Goal: Use online tool/utility: Utilize a website feature to perform a specific function

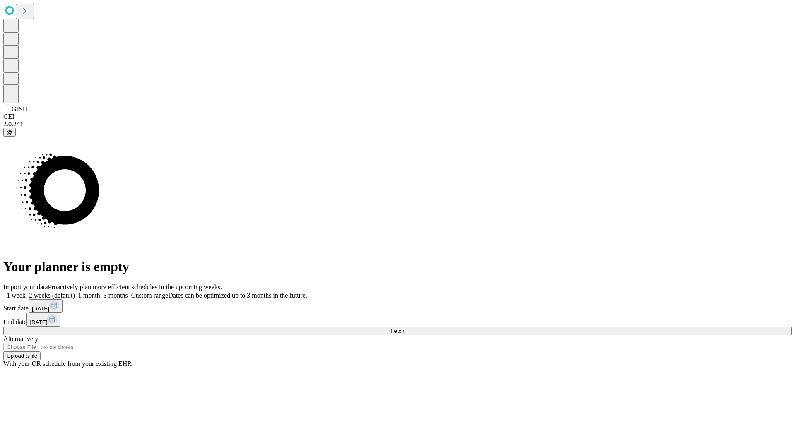
click at [404, 328] on span "Fetch" at bounding box center [398, 331] width 14 height 6
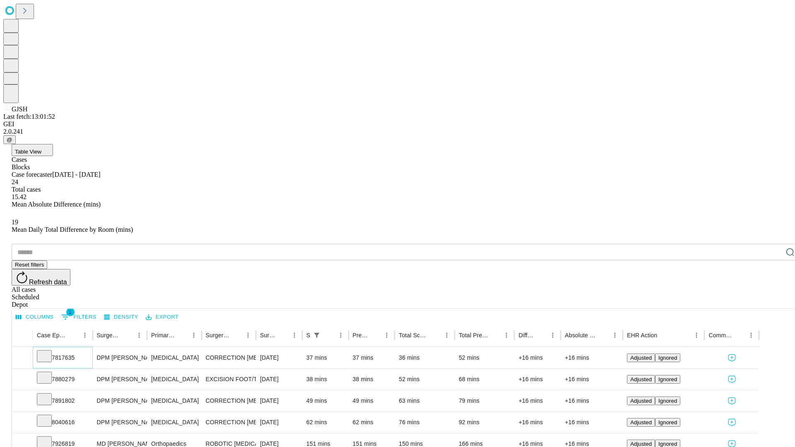
click at [48, 352] on icon at bounding box center [44, 356] width 8 height 8
